Goal: Task Accomplishment & Management: Use online tool/utility

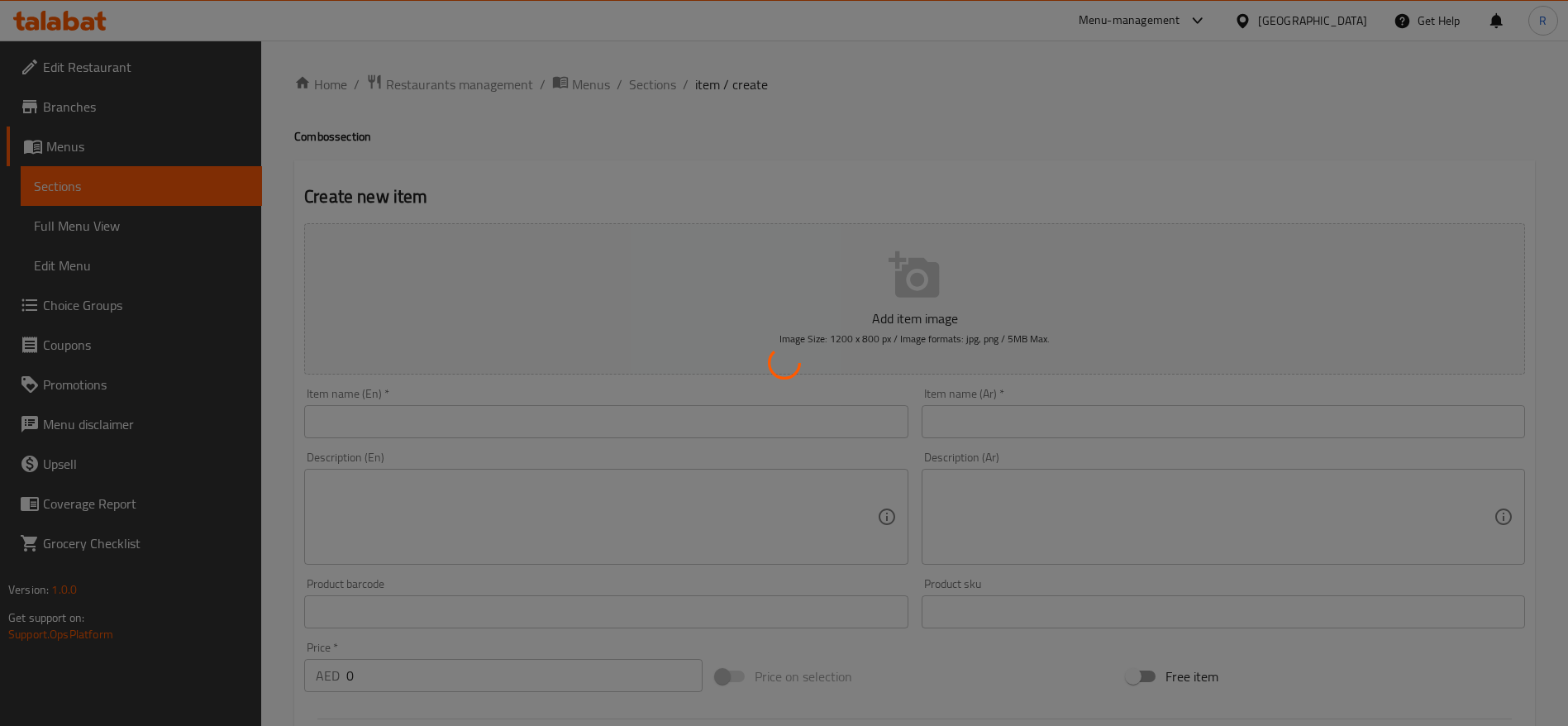
click at [436, 82] on div at bounding box center [784, 363] width 1568 height 726
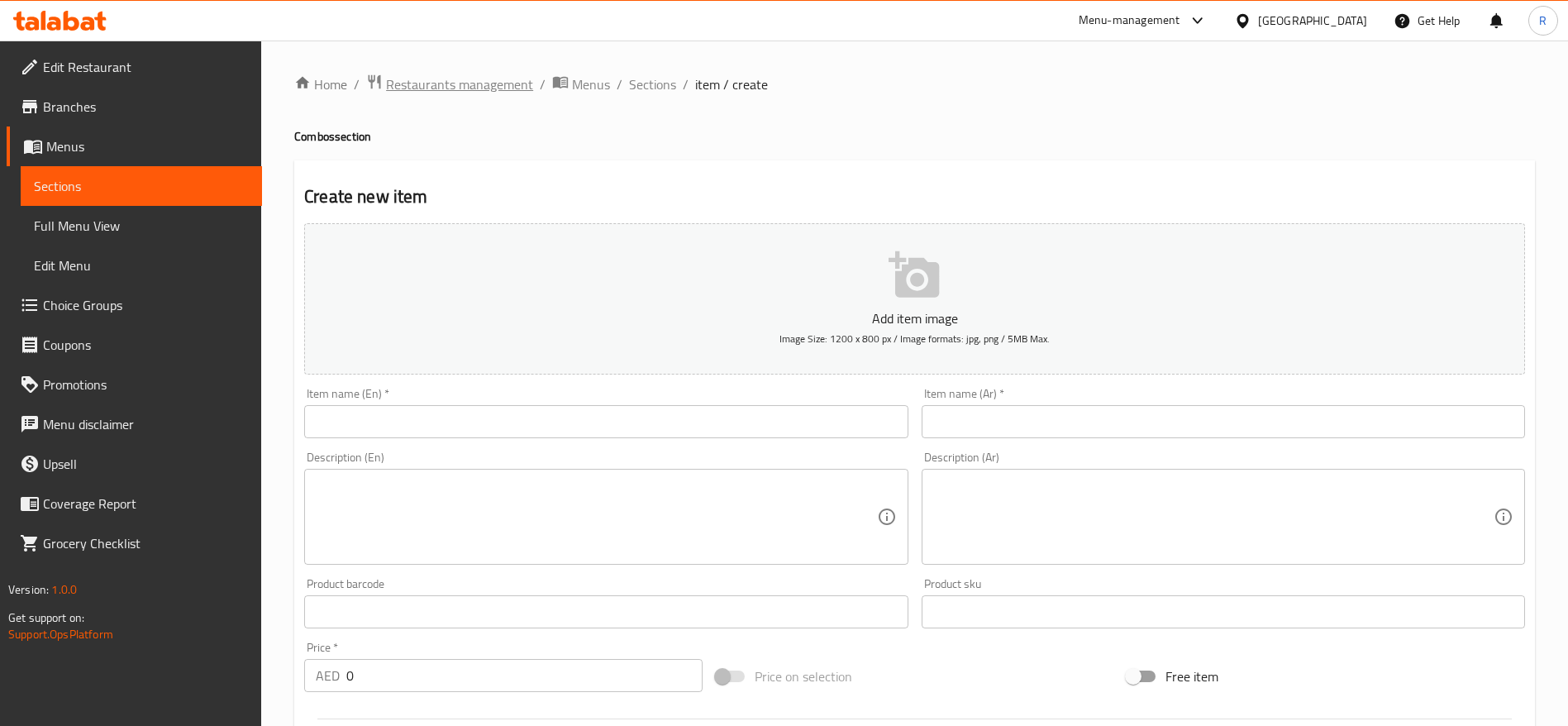
click at [460, 84] on span "Restaurants management" at bounding box center [459, 84] width 147 height 20
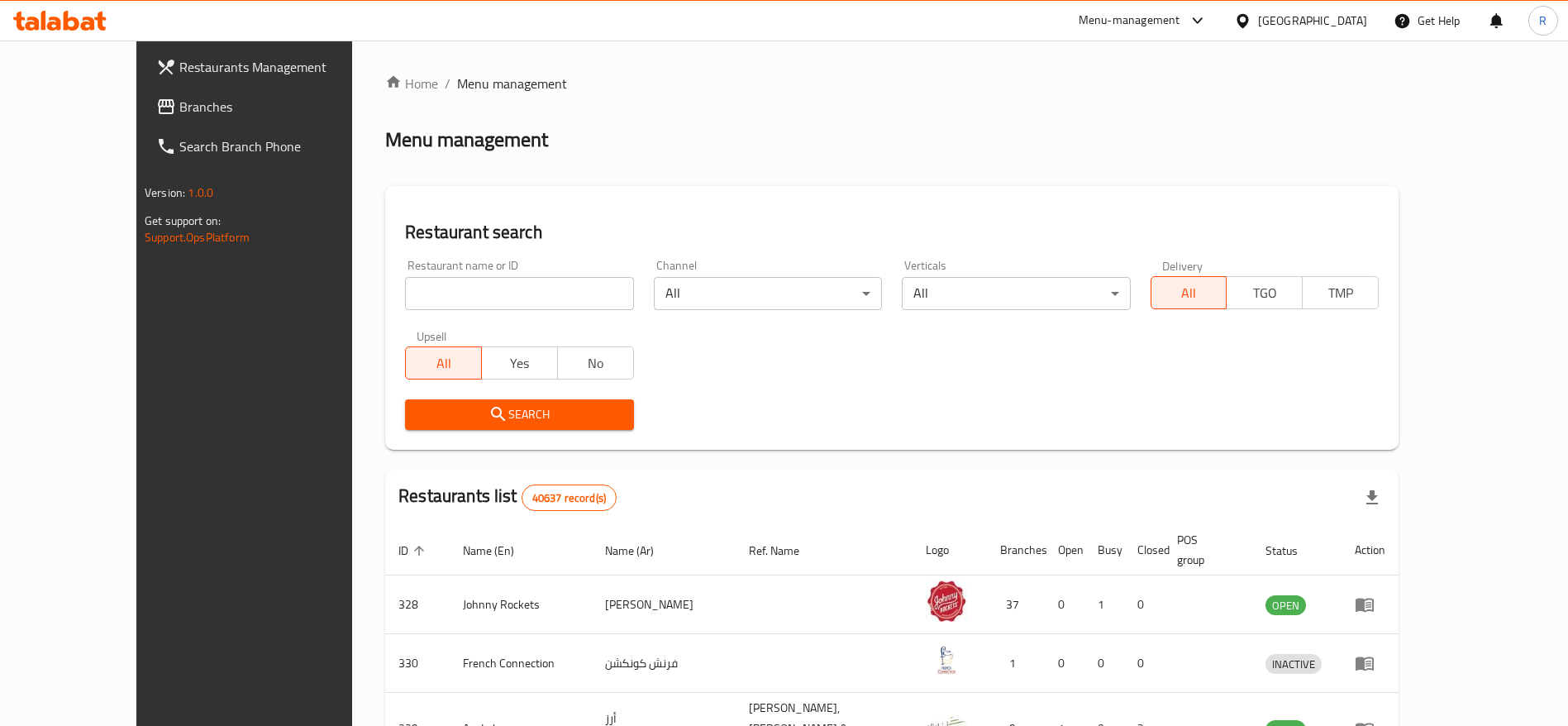
click at [453, 291] on input "search" at bounding box center [519, 294] width 229 height 33
type input "everyday roastery"
click button "Search" at bounding box center [519, 414] width 229 height 31
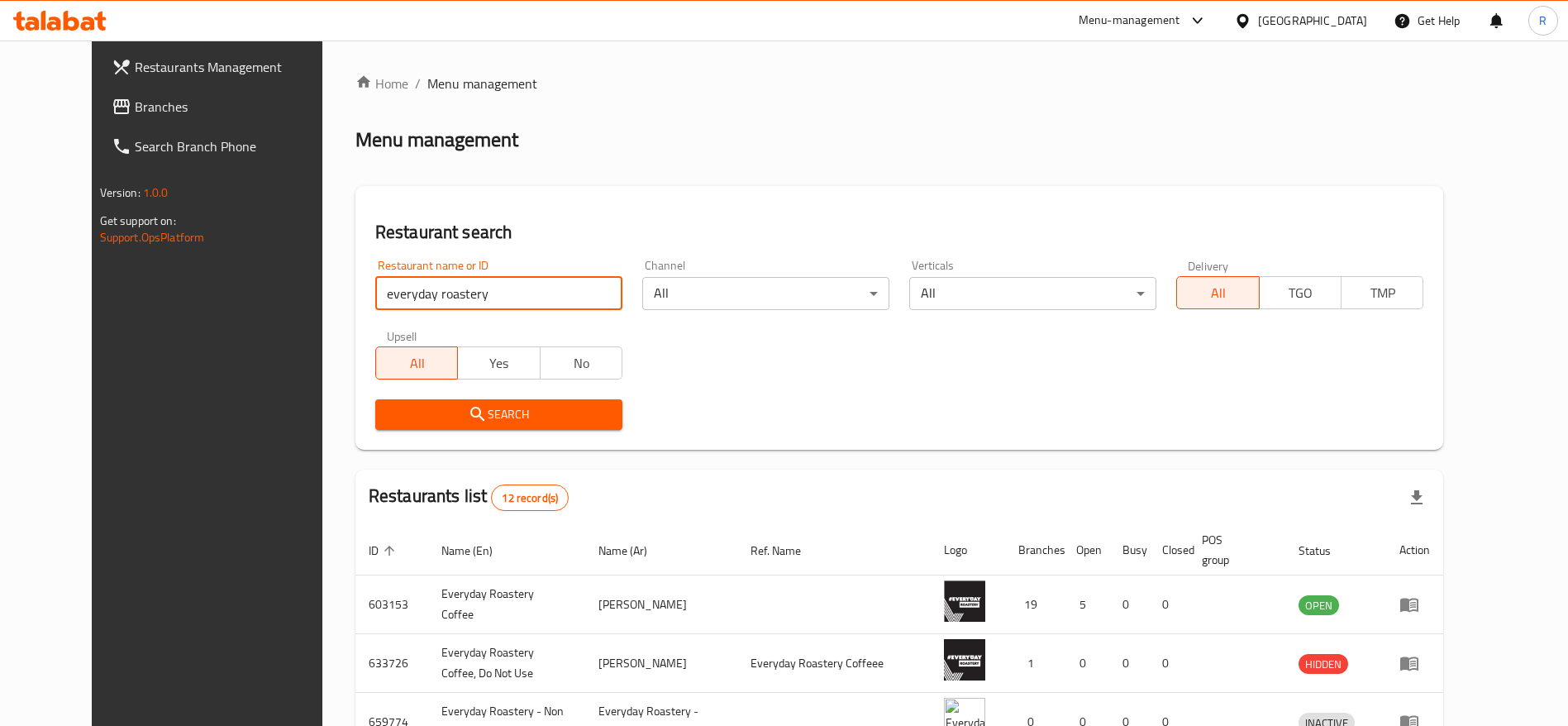
click button "Search" at bounding box center [499, 414] width 247 height 31
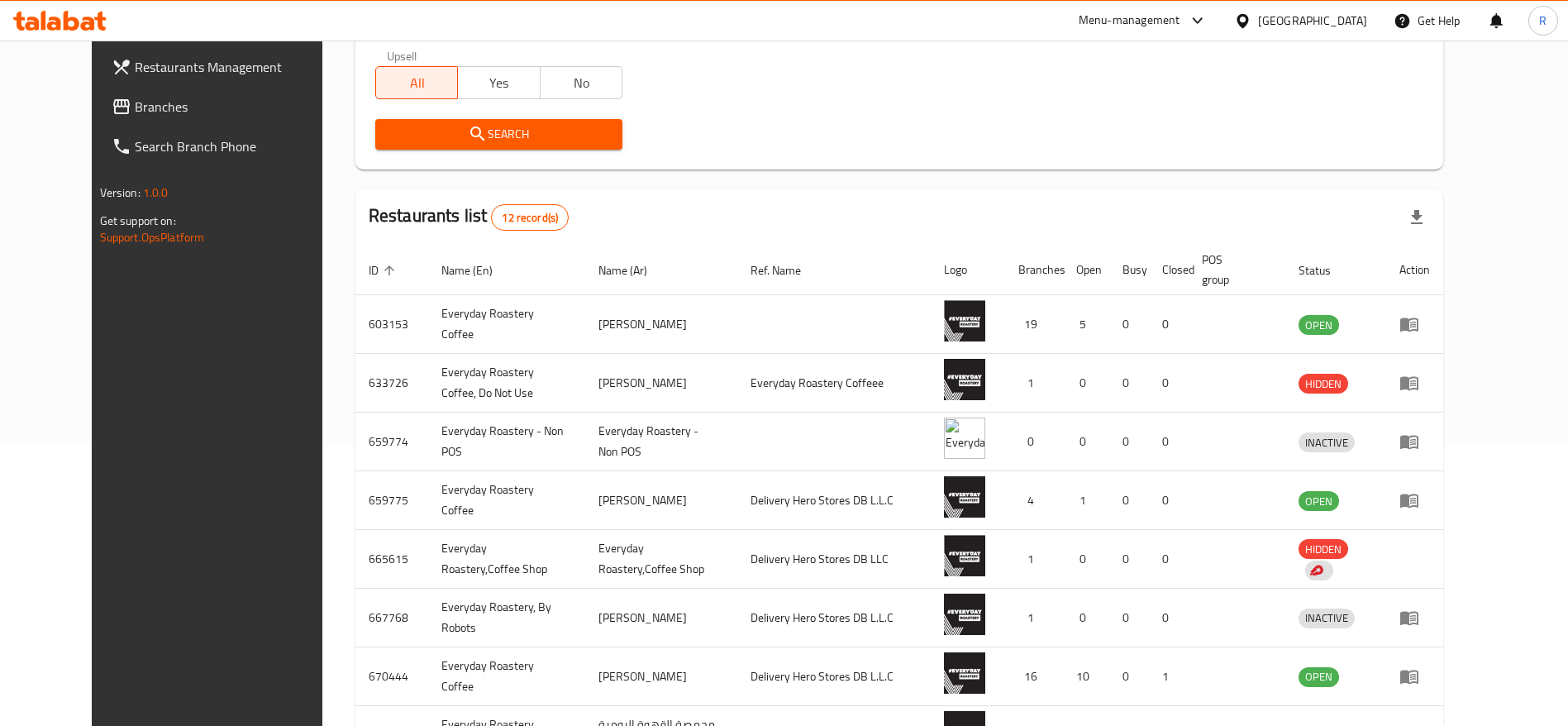
scroll to position [288, 0]
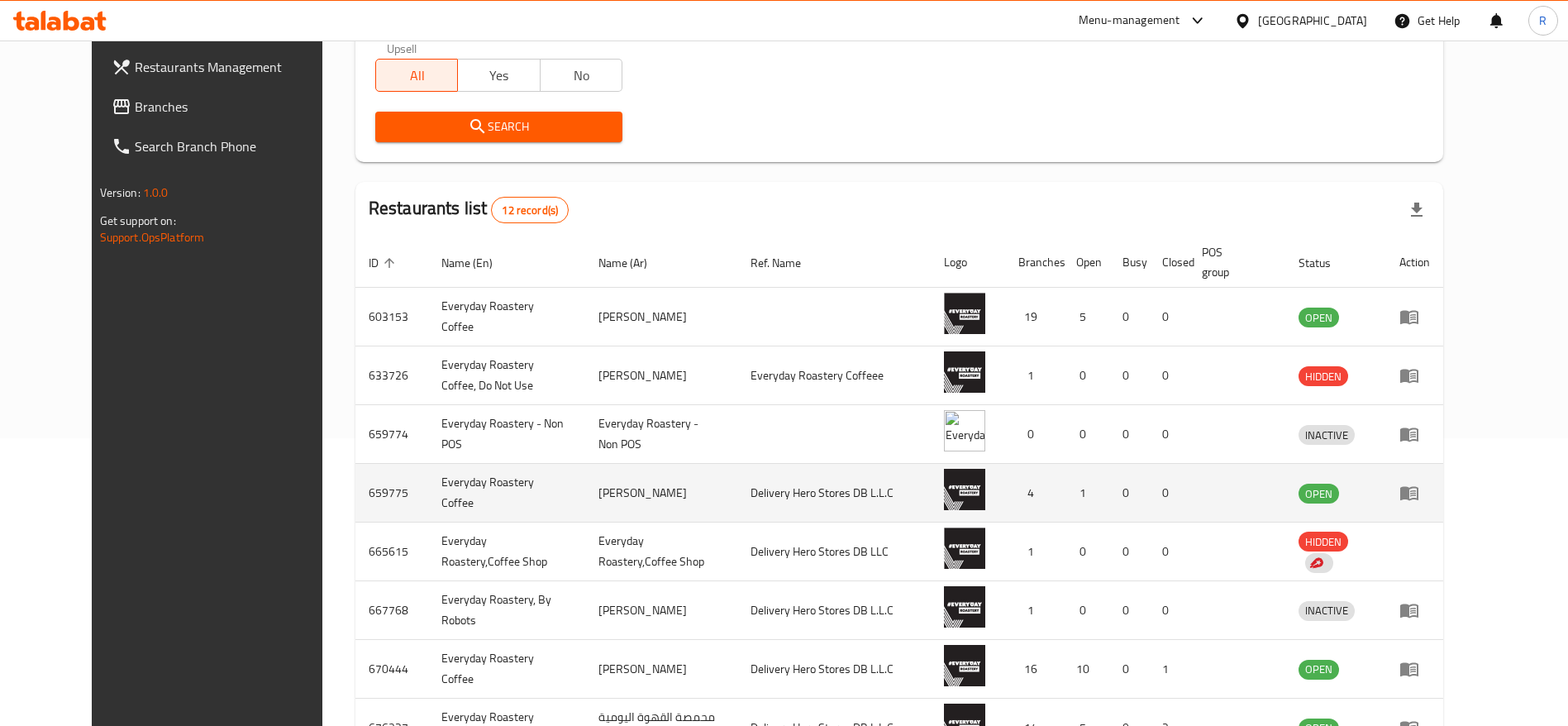
click at [1419, 500] on icon "enhanced table" at bounding box center [1409, 493] width 20 height 20
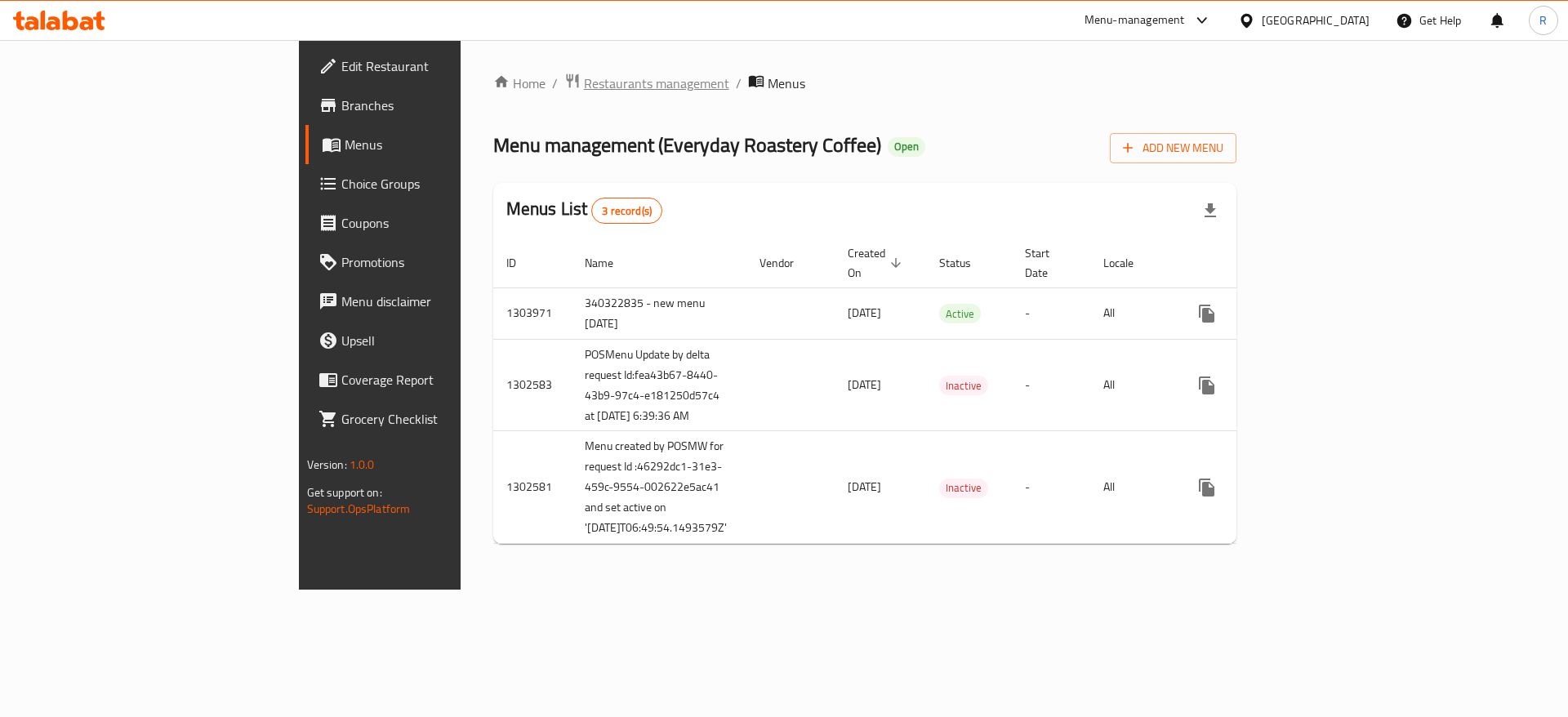
click at [584, 84] on span "Restaurants management" at bounding box center [656, 83] width 145 height 19
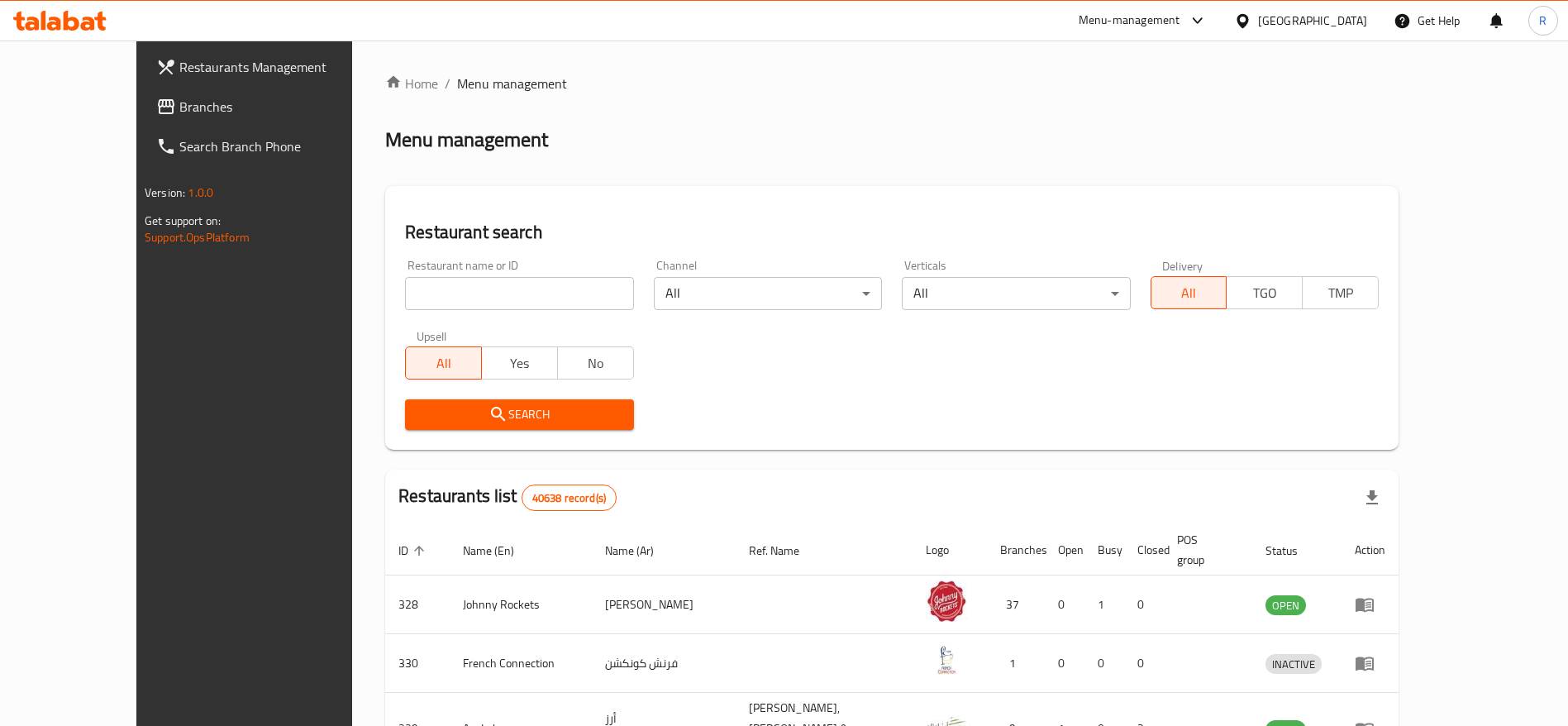
click at [443, 281] on input "search" at bounding box center [519, 294] width 229 height 33
type input "everyday roastery"
click button "Search" at bounding box center [519, 414] width 229 height 31
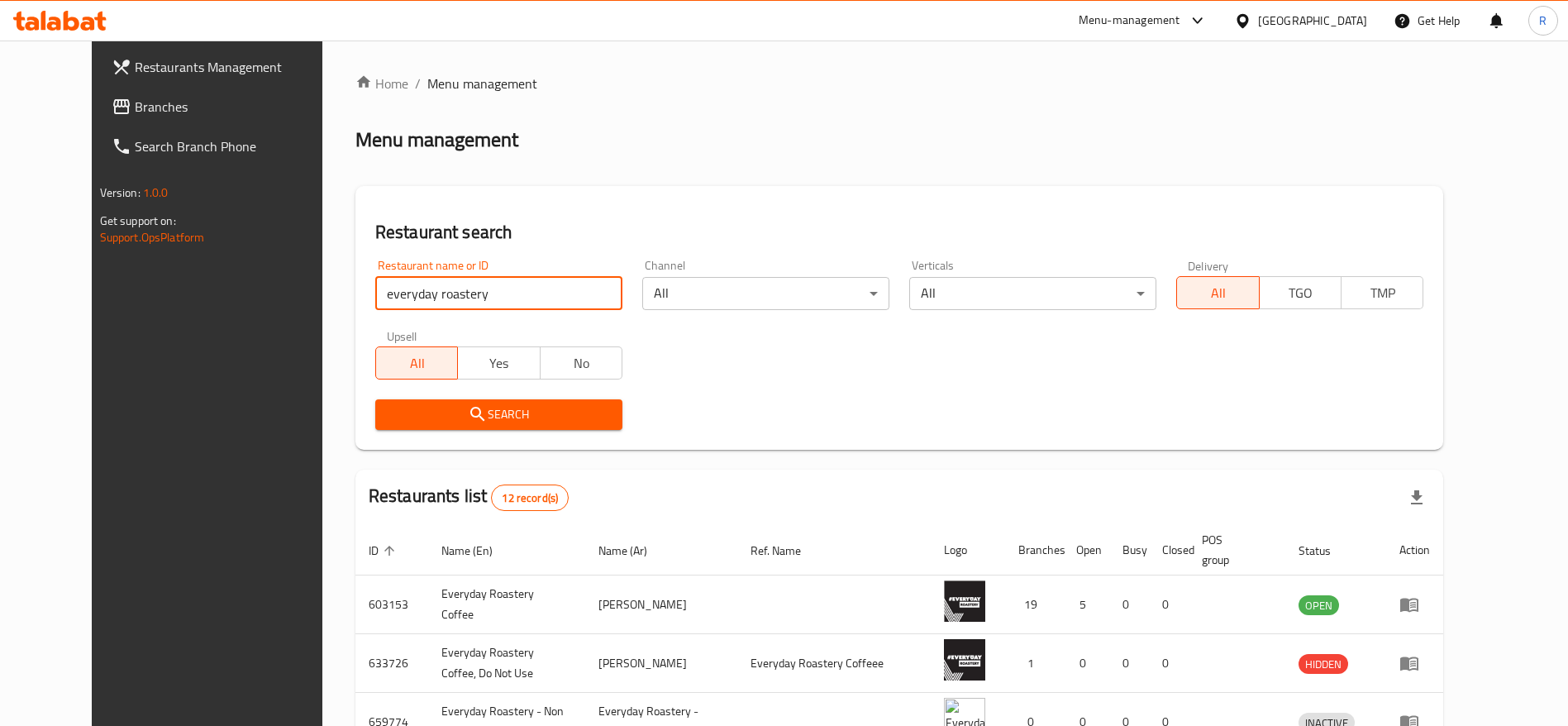
click button "Search" at bounding box center [499, 414] width 247 height 31
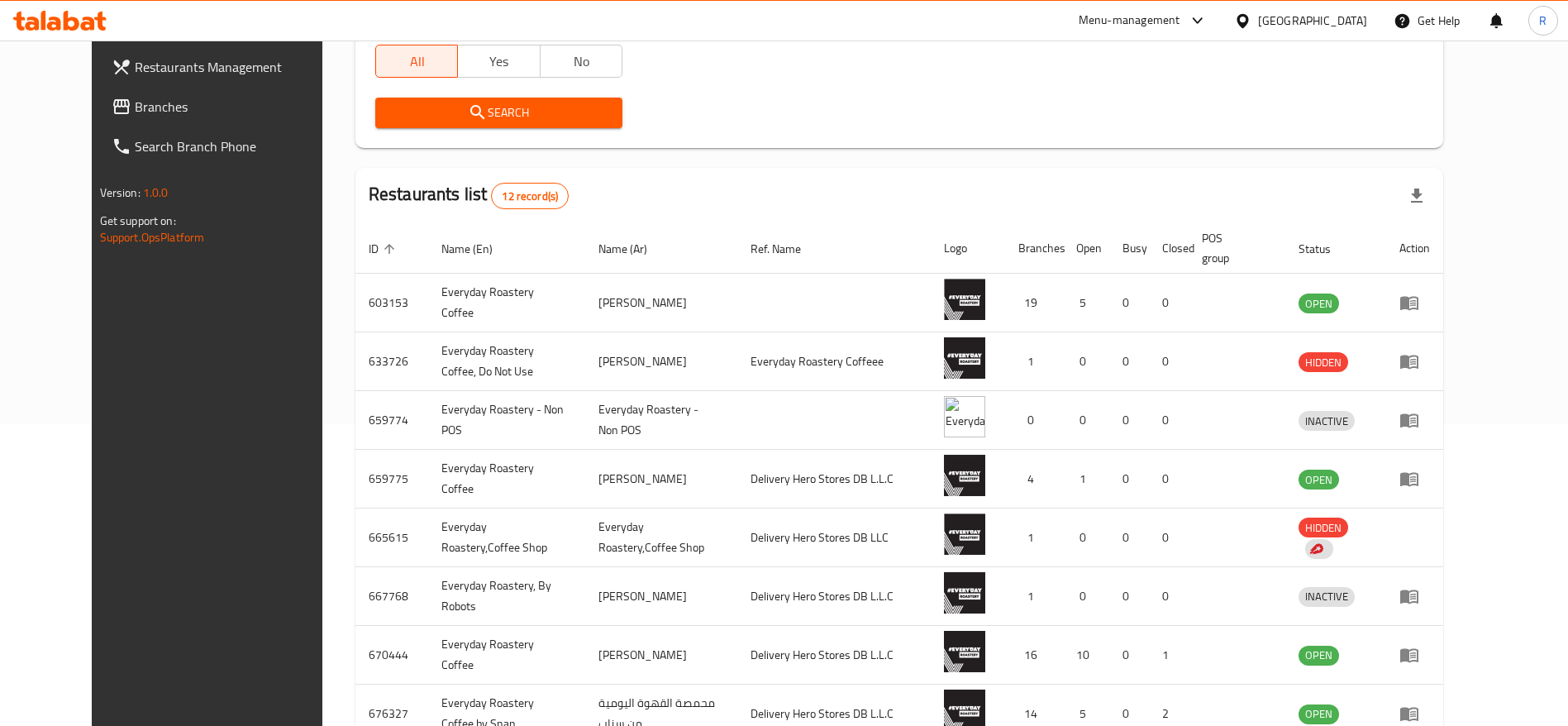
scroll to position [298, 0]
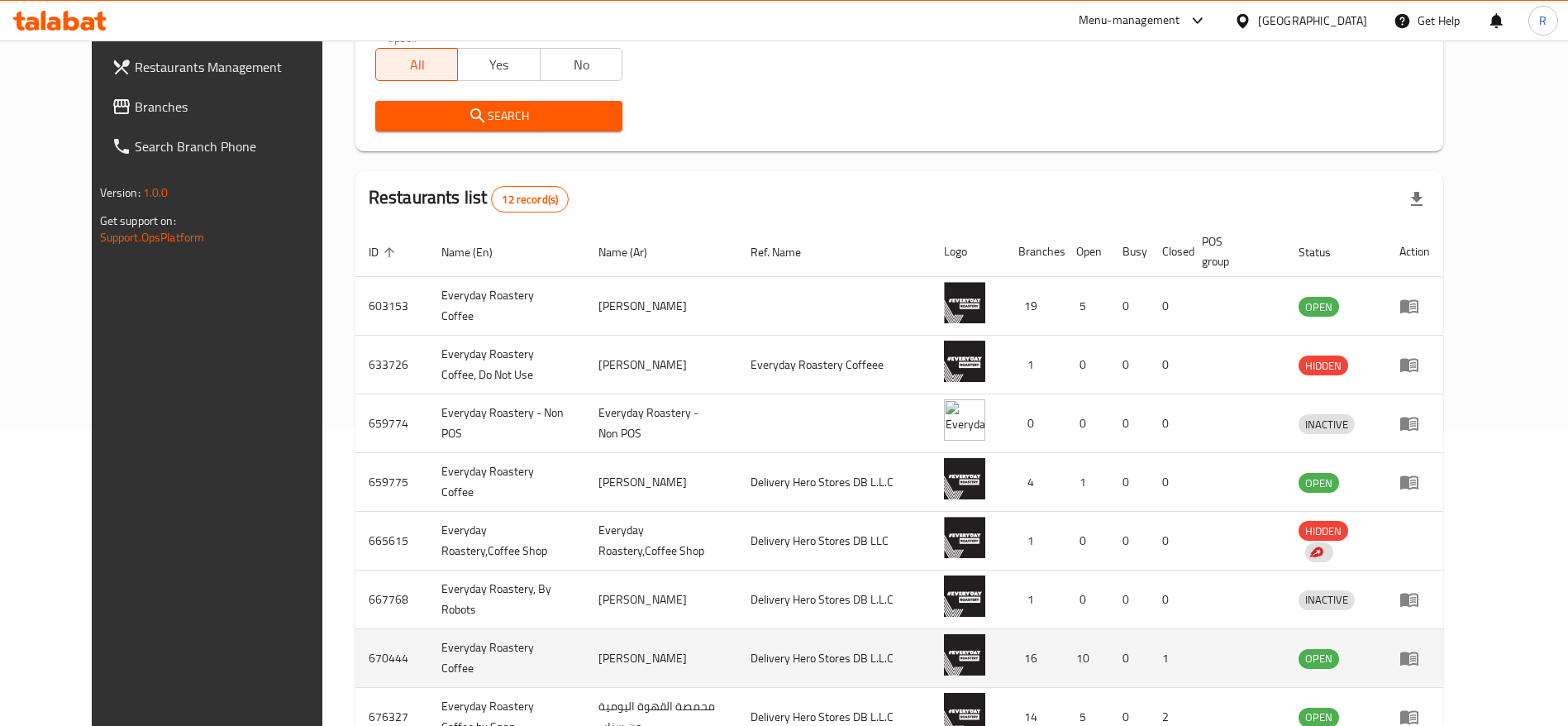
click at [1419, 658] on icon "enhanced table" at bounding box center [1409, 658] width 20 height 20
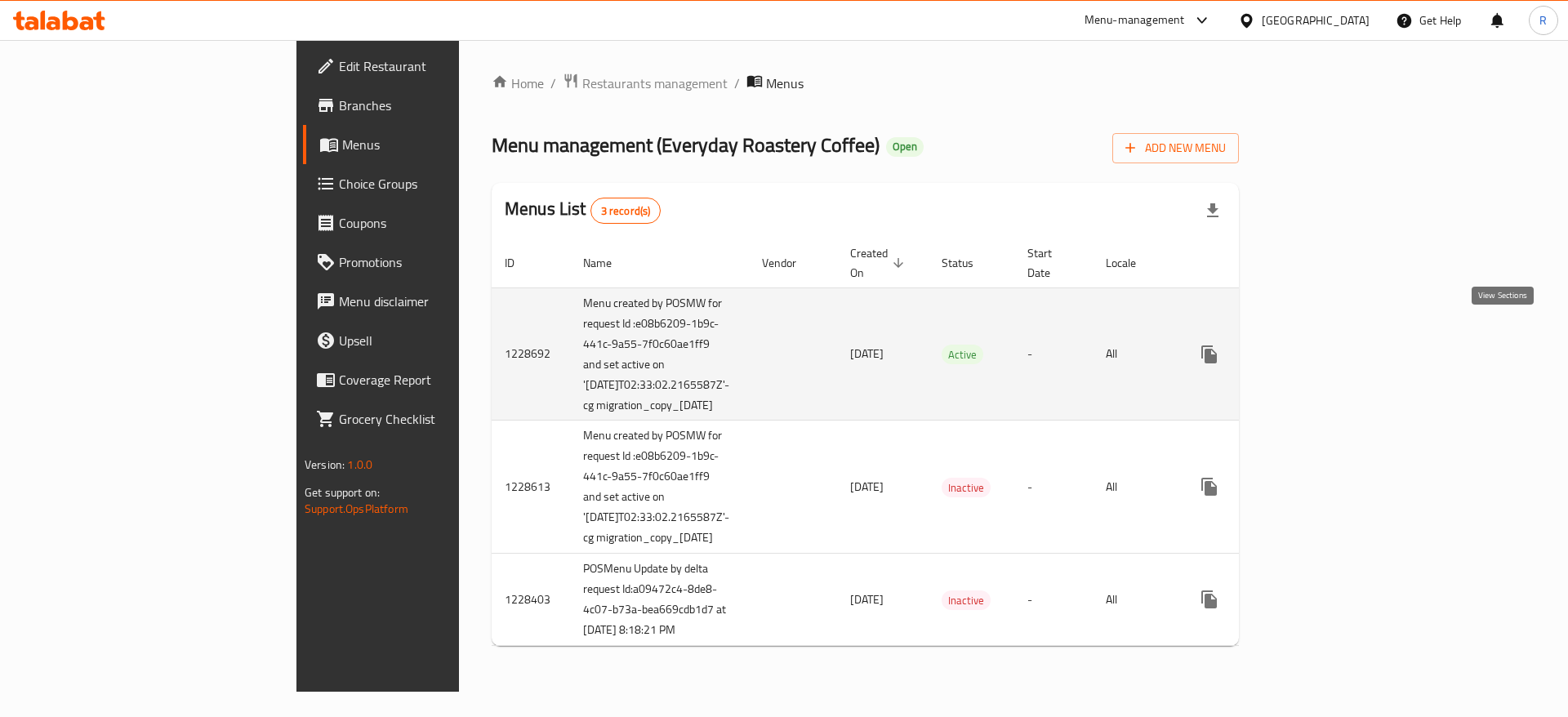
click at [1336, 344] on icon "enhanced table" at bounding box center [1327, 354] width 19 height 19
